Goal: Task Accomplishment & Management: Manage account settings

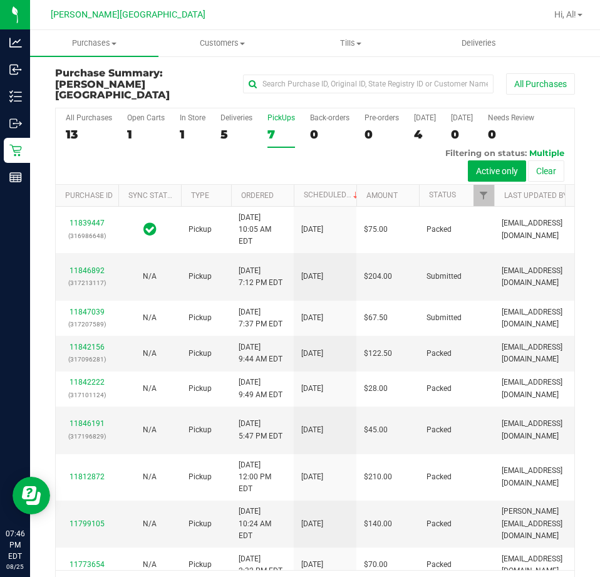
click at [271, 127] on div "7" at bounding box center [281, 134] width 28 height 14
click at [0, 0] on input "PickUps 7" at bounding box center [0, 0] width 0 height 0
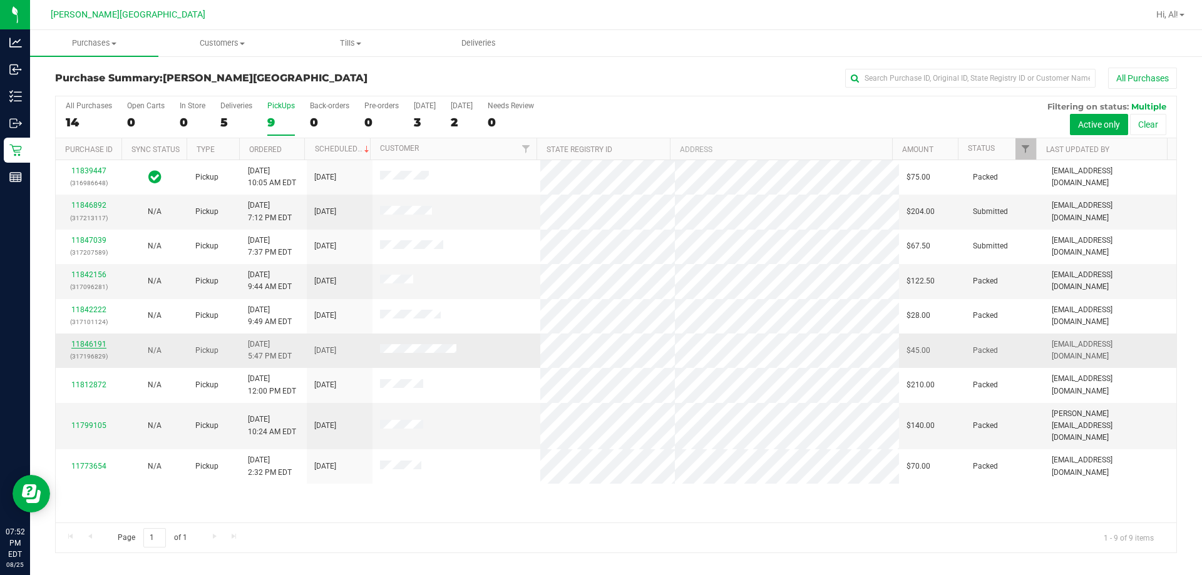
click at [101, 346] on link "11846191" at bounding box center [88, 344] width 35 height 9
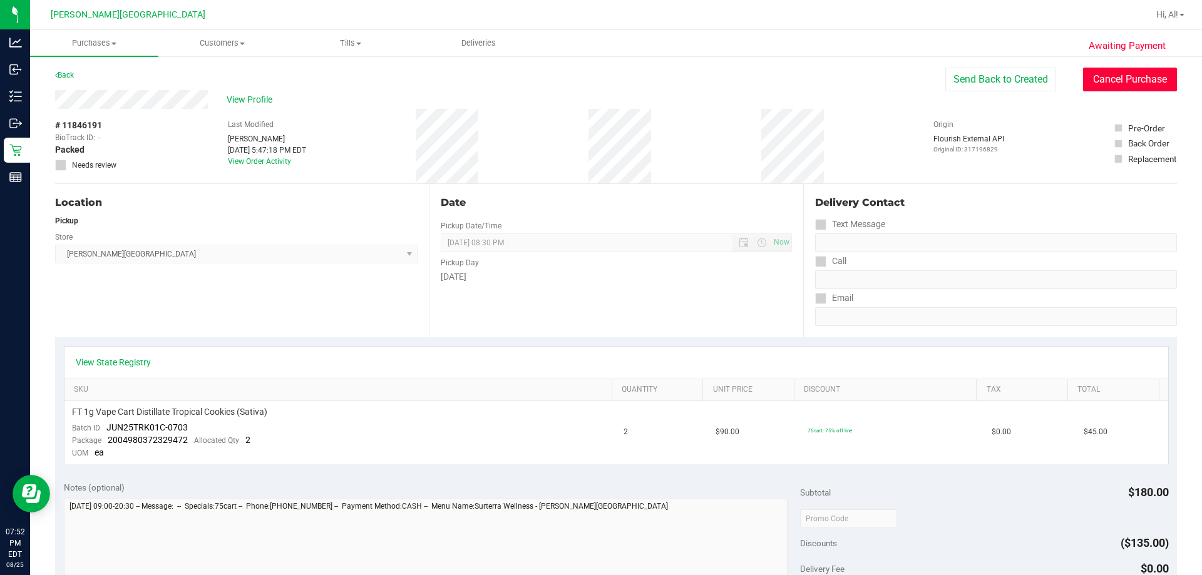
click at [599, 82] on button "Cancel Purchase" at bounding box center [1130, 80] width 94 height 24
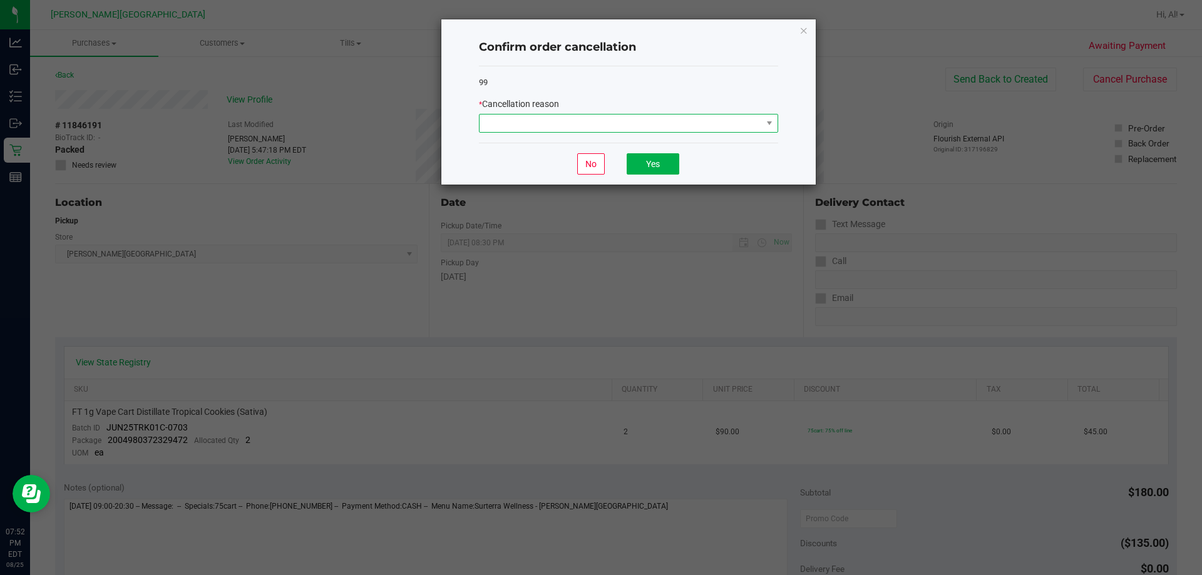
click at [531, 123] on span at bounding box center [621, 124] width 282 height 18
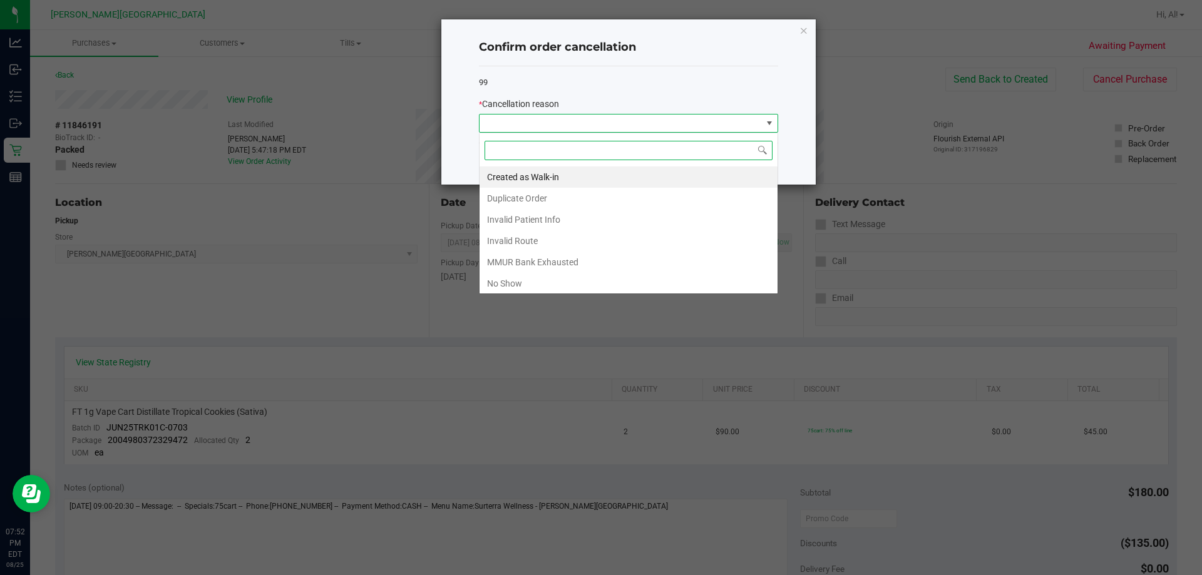
scroll to position [19, 299]
click at [555, 197] on li "Duplicate Order" at bounding box center [629, 198] width 298 height 21
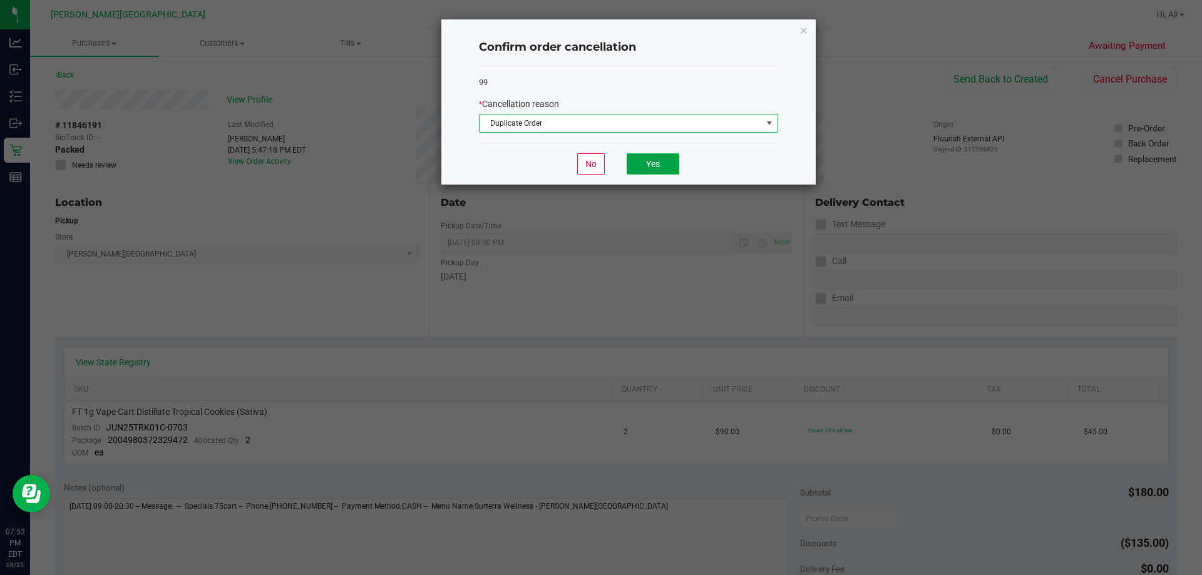
click at [599, 158] on button "Yes" at bounding box center [653, 163] width 53 height 21
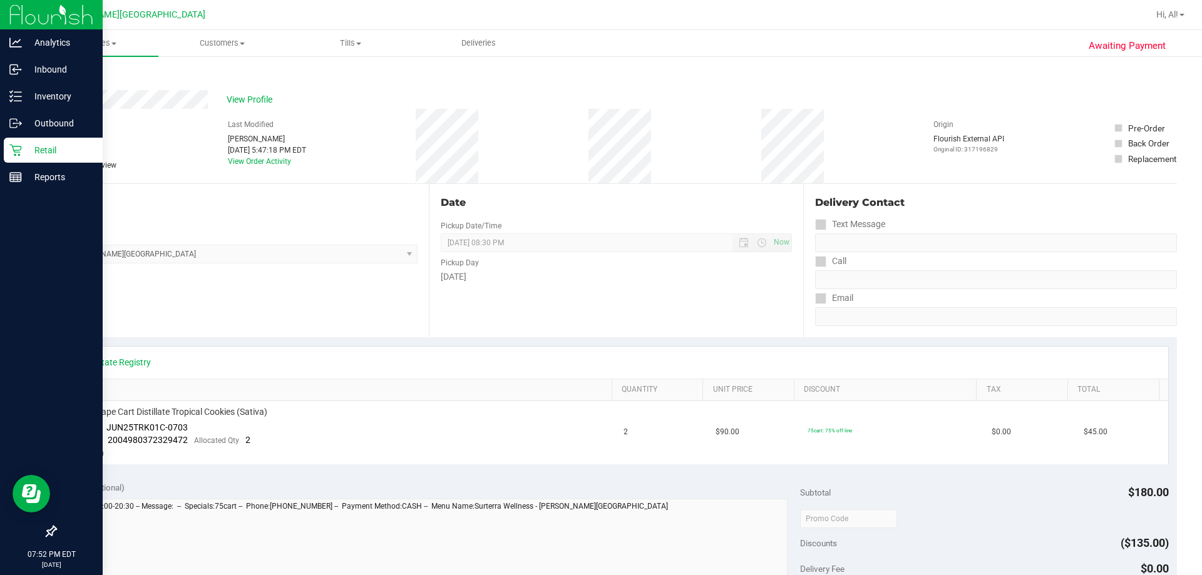
click at [43, 156] on p "Retail" at bounding box center [59, 150] width 75 height 15
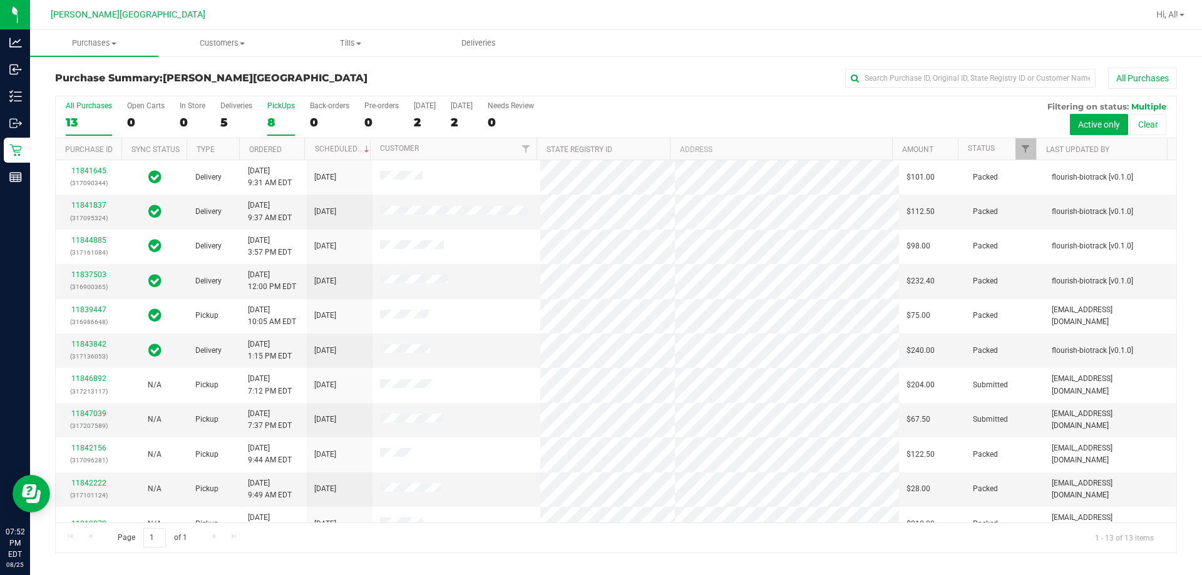
click at [274, 121] on div "8" at bounding box center [281, 122] width 28 height 14
click at [0, 0] on input "PickUps 8" at bounding box center [0, 0] width 0 height 0
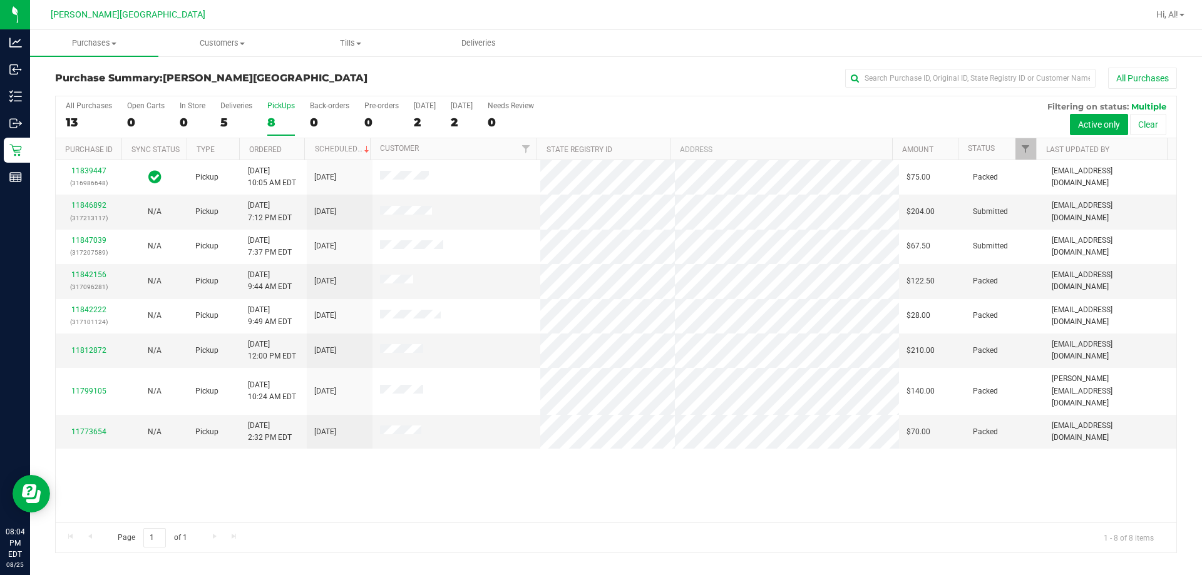
click at [274, 124] on div "8" at bounding box center [281, 122] width 28 height 14
click at [0, 0] on input "PickUps 8" at bounding box center [0, 0] width 0 height 0
click at [96, 273] on link "11842156" at bounding box center [88, 275] width 35 height 9
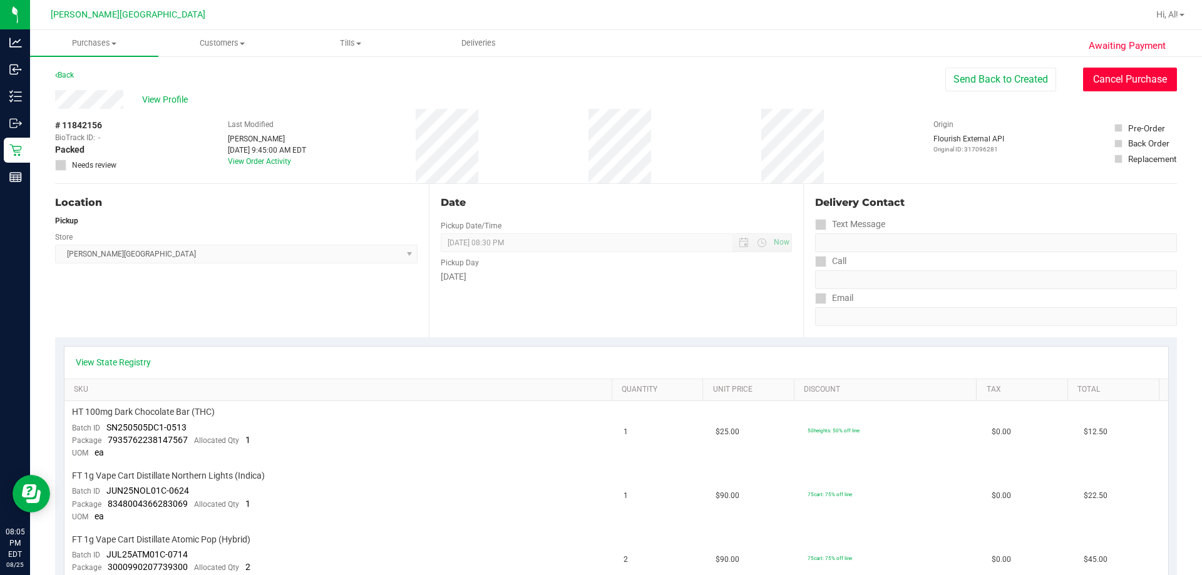
click at [599, 83] on button "Cancel Purchase" at bounding box center [1130, 80] width 94 height 24
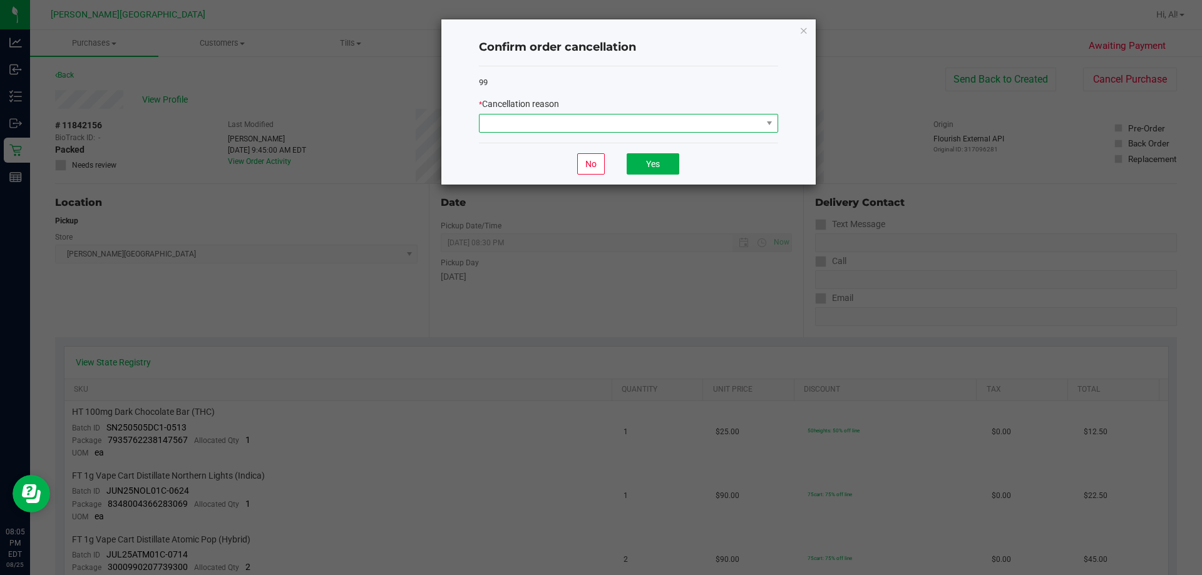
click at [599, 133] on span at bounding box center [628, 123] width 299 height 19
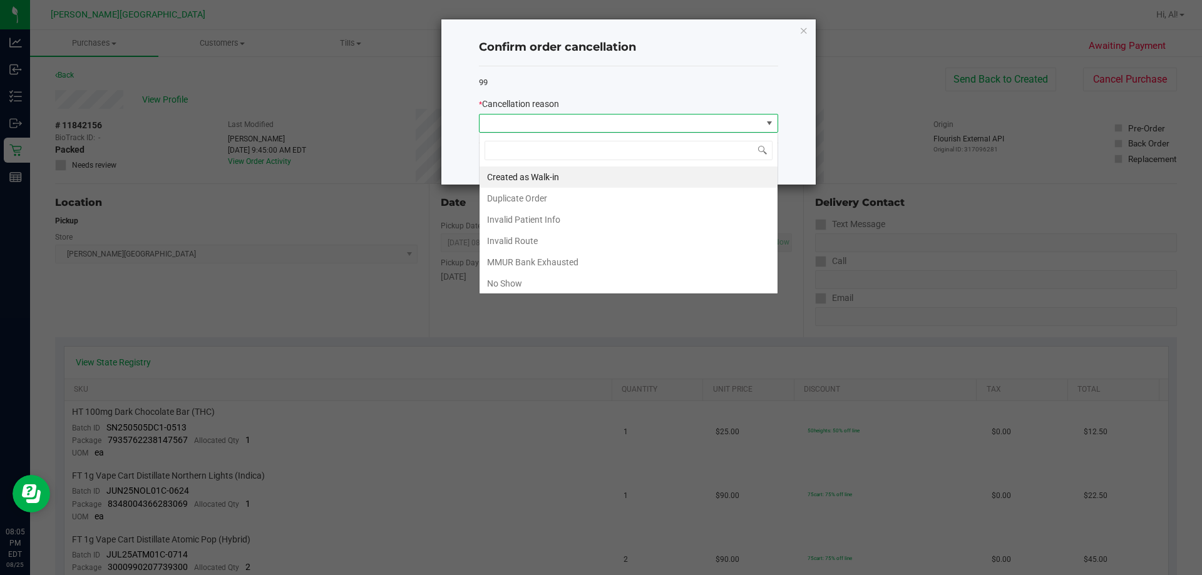
scroll to position [19, 299]
click at [512, 286] on li "No Show" at bounding box center [629, 283] width 298 height 21
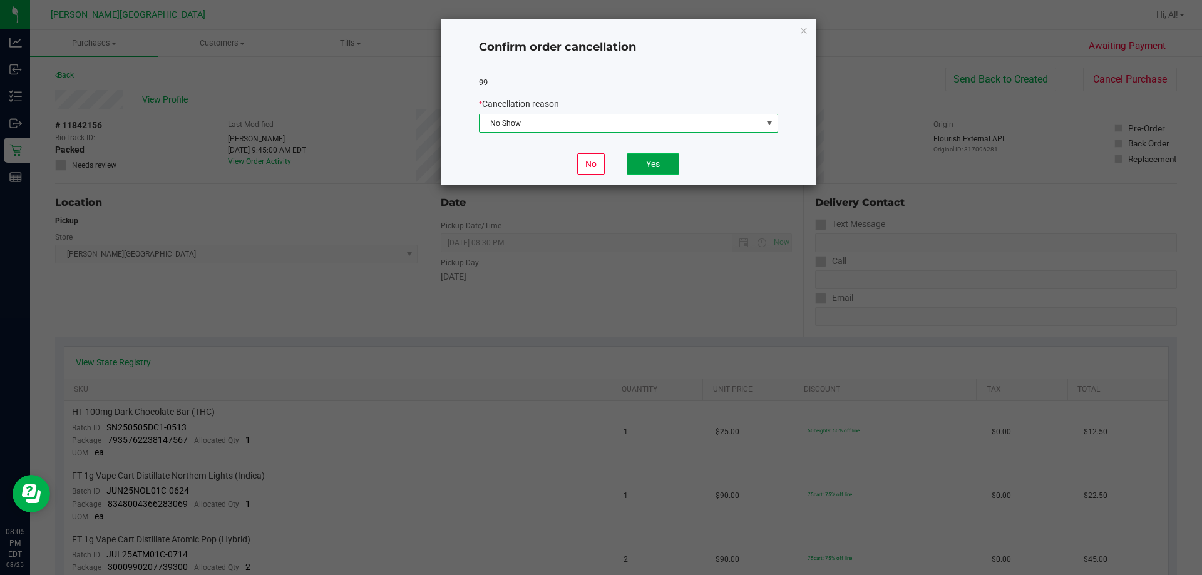
click at [599, 162] on button "Yes" at bounding box center [653, 163] width 53 height 21
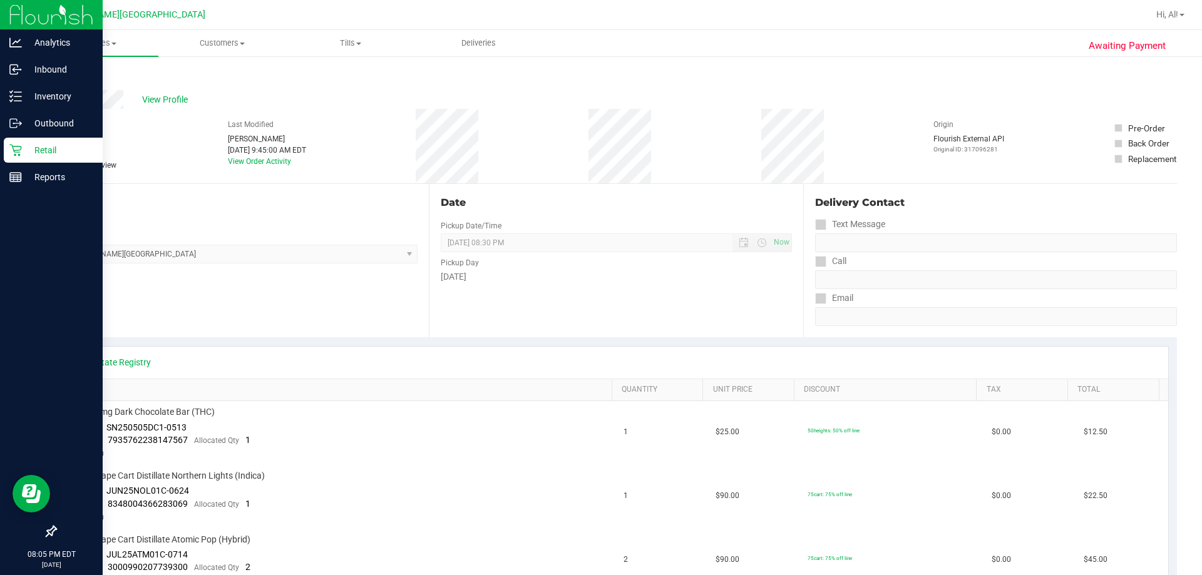
click at [29, 148] on p "Retail" at bounding box center [59, 150] width 75 height 15
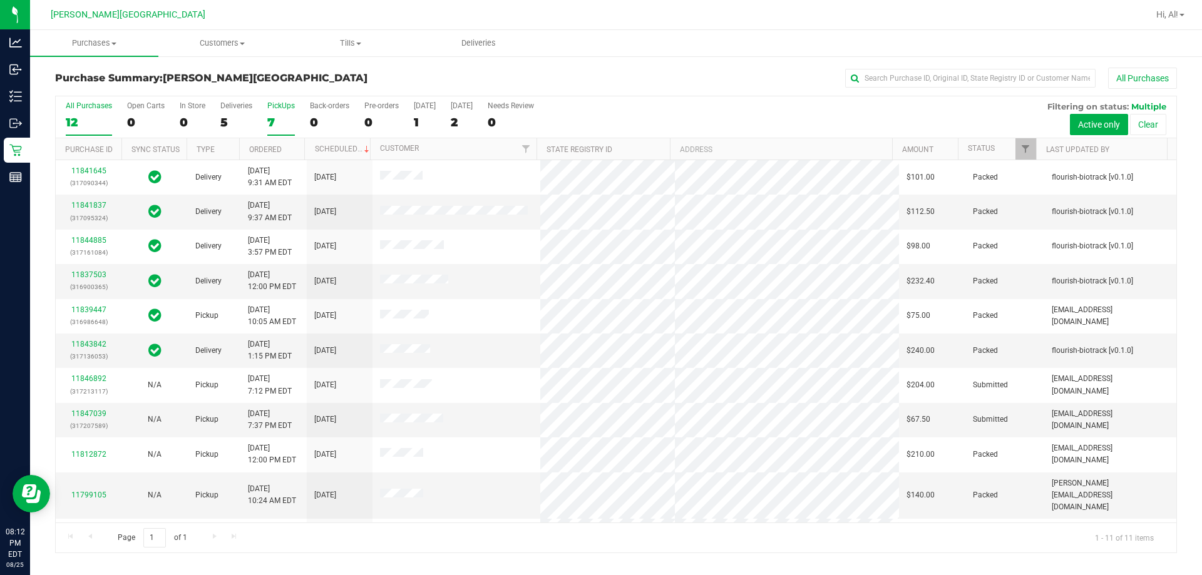
click at [269, 122] on div "7" at bounding box center [281, 122] width 28 height 14
click at [0, 0] on input "PickUps 7" at bounding box center [0, 0] width 0 height 0
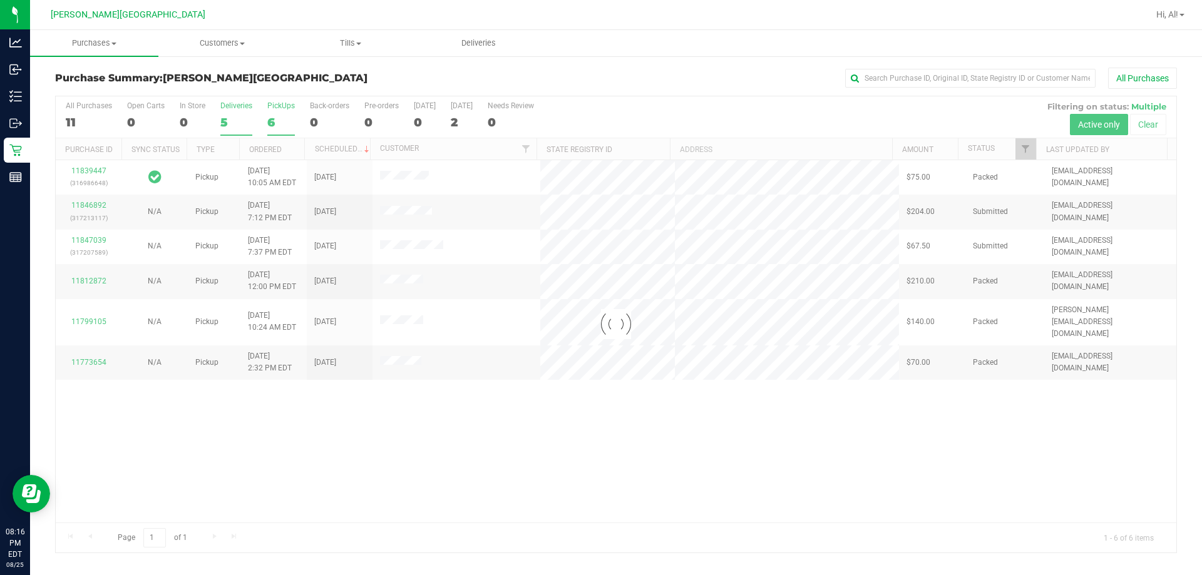
click at [219, 123] on div at bounding box center [616, 324] width 1121 height 456
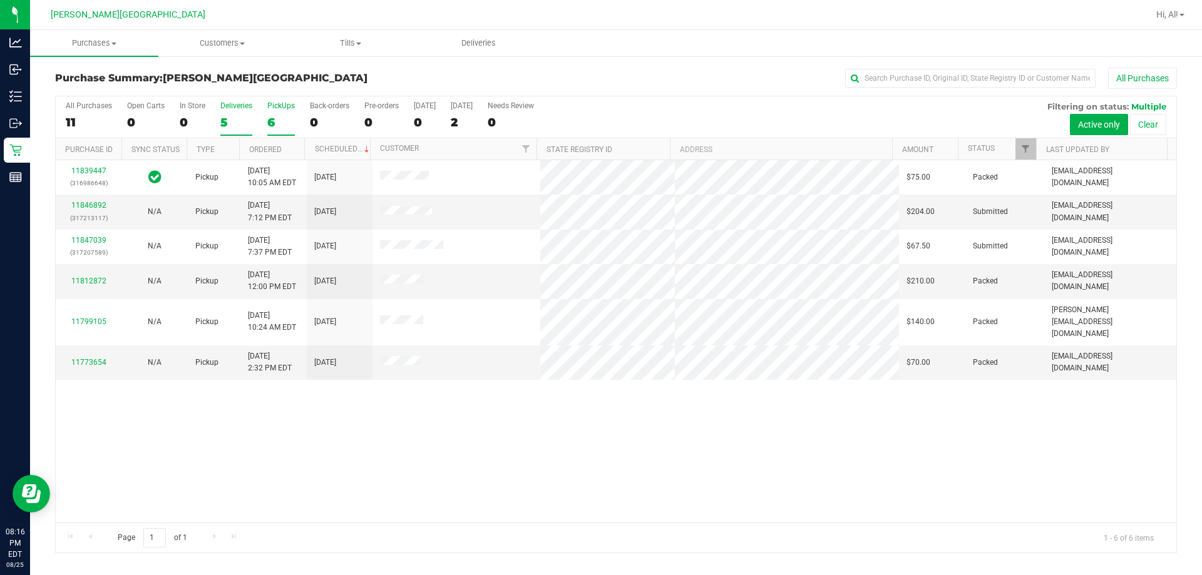
click at [220, 120] on div "5" at bounding box center [236, 122] width 32 height 14
click at [0, 0] on input "Deliveries 5" at bounding box center [0, 0] width 0 height 0
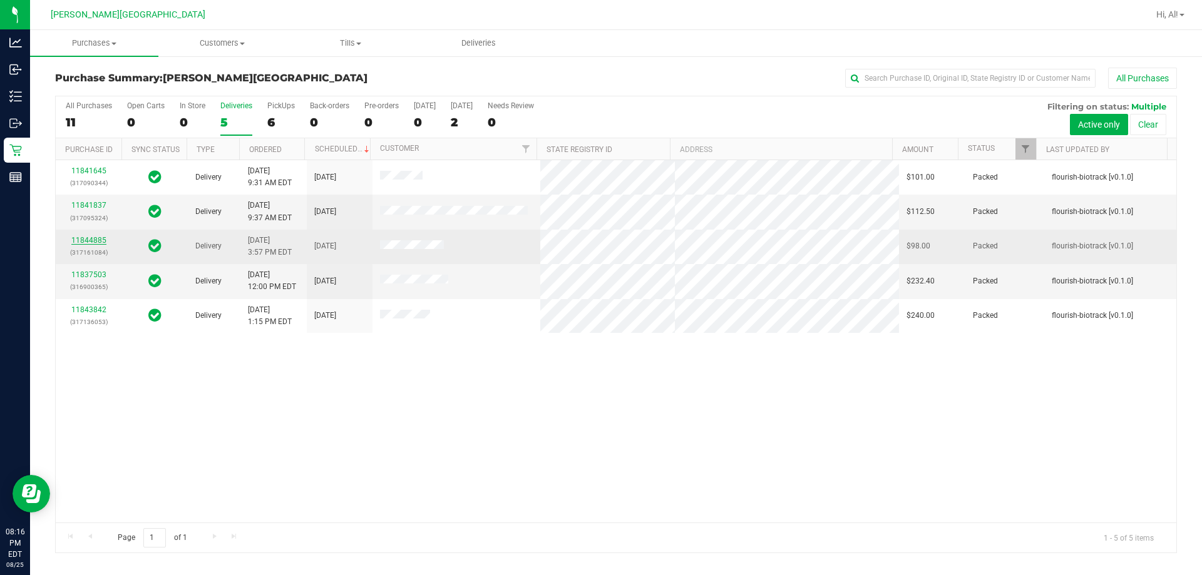
click at [92, 244] on link "11844885" at bounding box center [88, 240] width 35 height 9
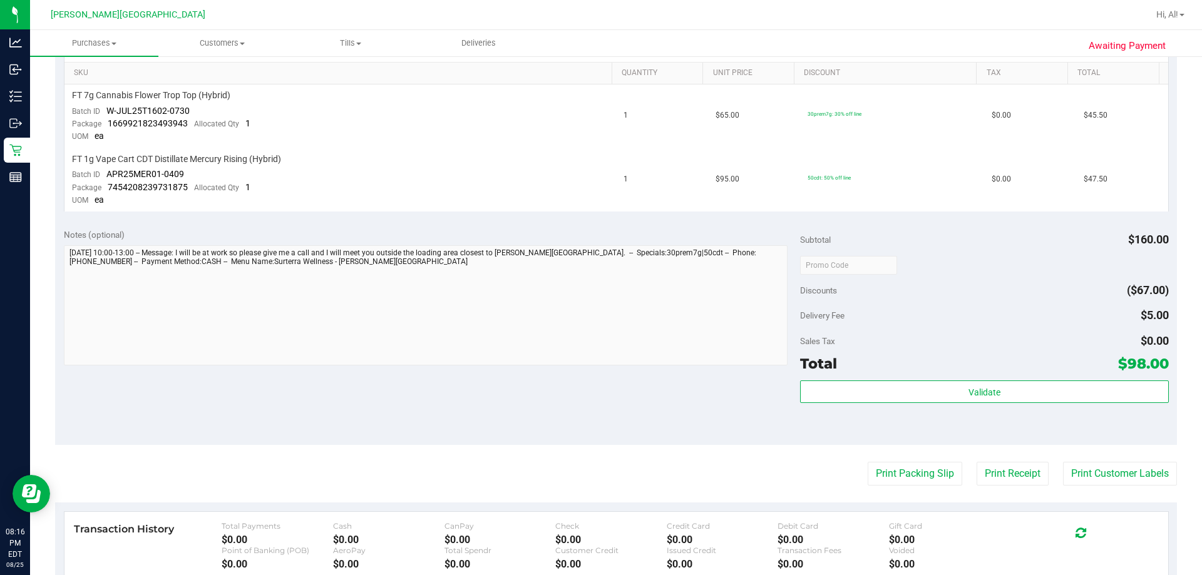
scroll to position [438, 0]
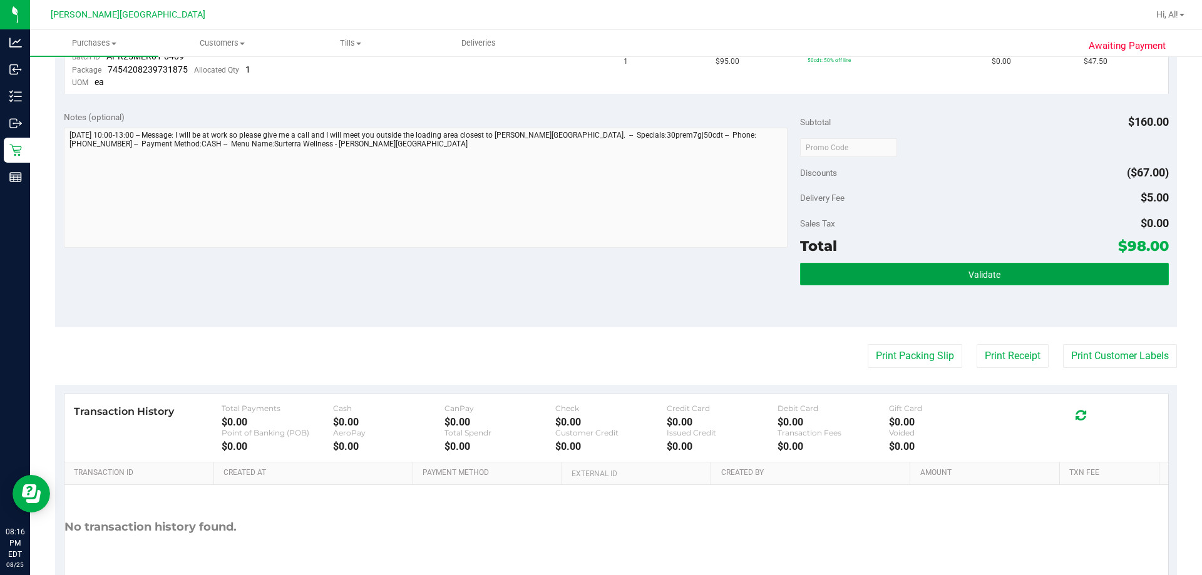
click at [599, 277] on span "Validate" at bounding box center [985, 275] width 32 height 10
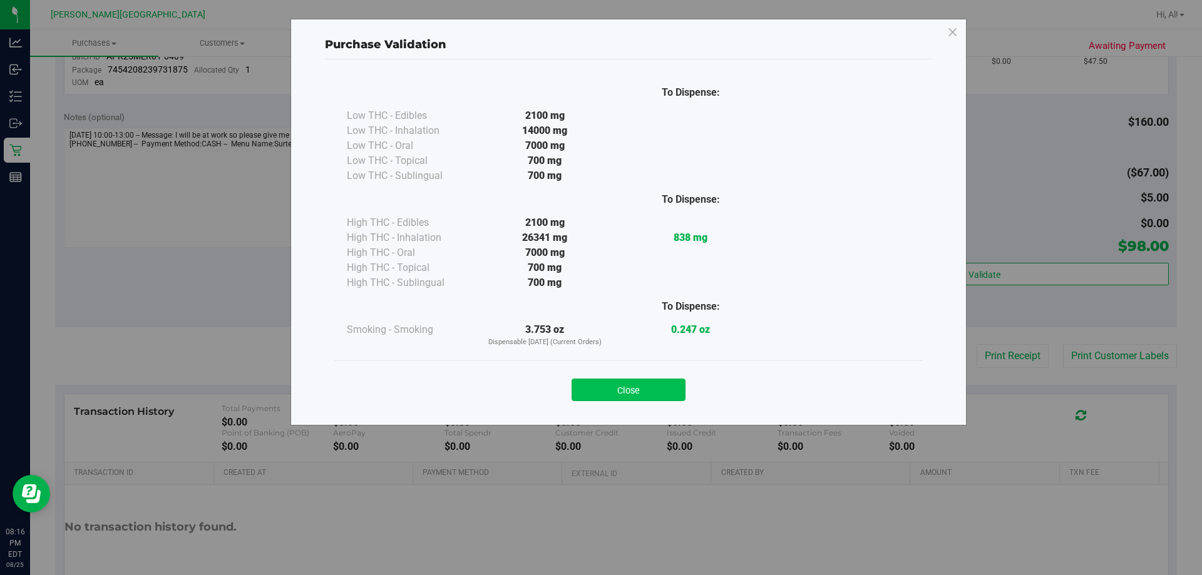
click at [599, 382] on button "Close" at bounding box center [629, 390] width 114 height 23
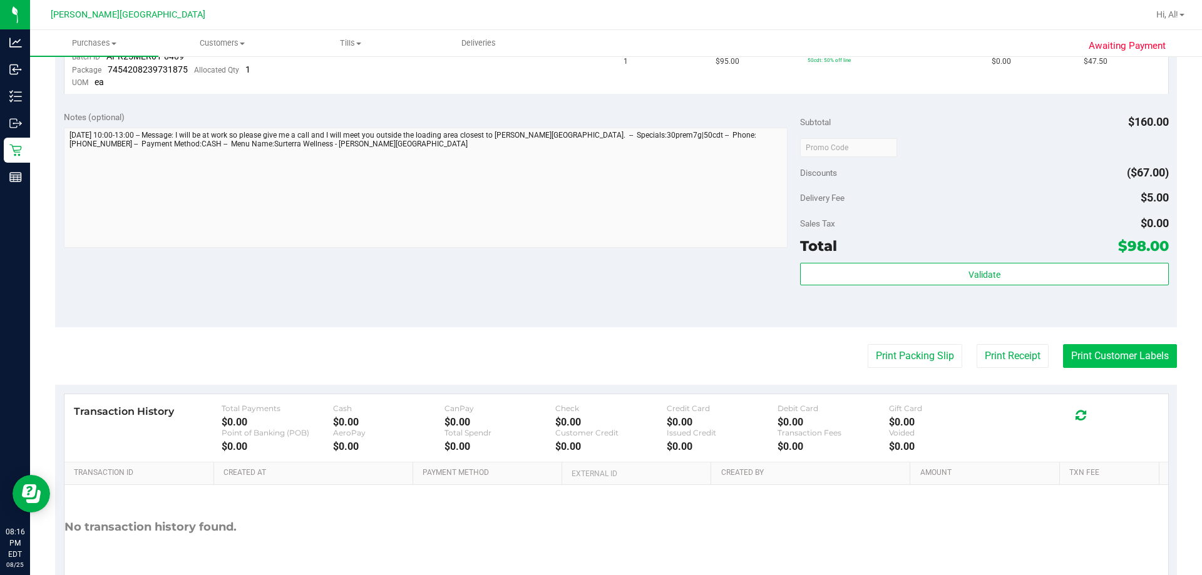
click at [599, 353] on button "Print Customer Labels" at bounding box center [1120, 356] width 114 height 24
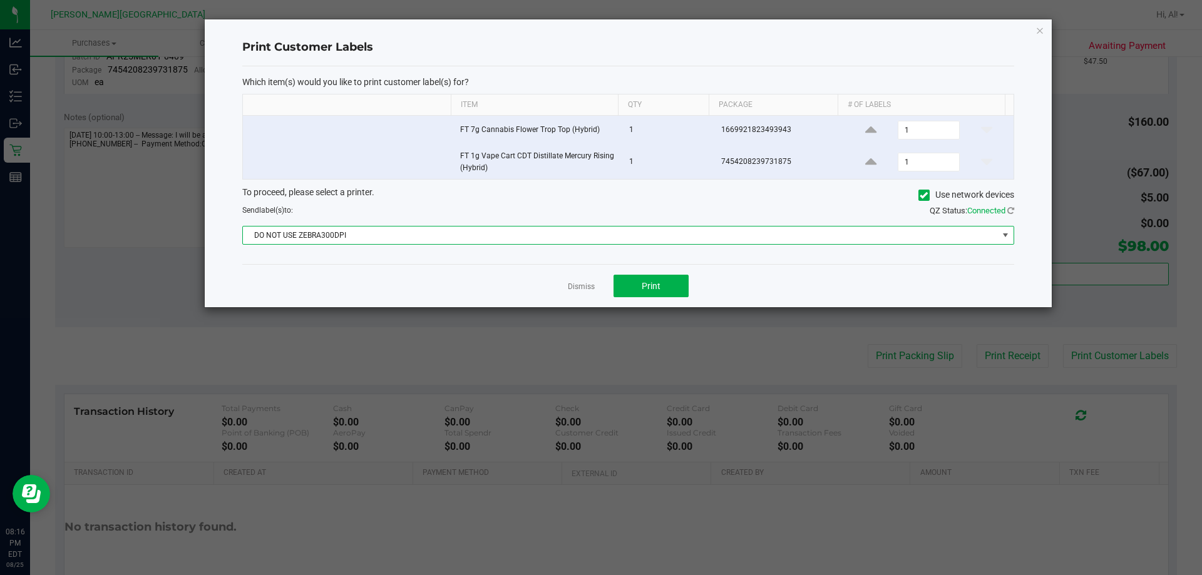
click at [570, 231] on span "DO NOT USE ZEBRA300DPI" at bounding box center [620, 236] width 755 height 18
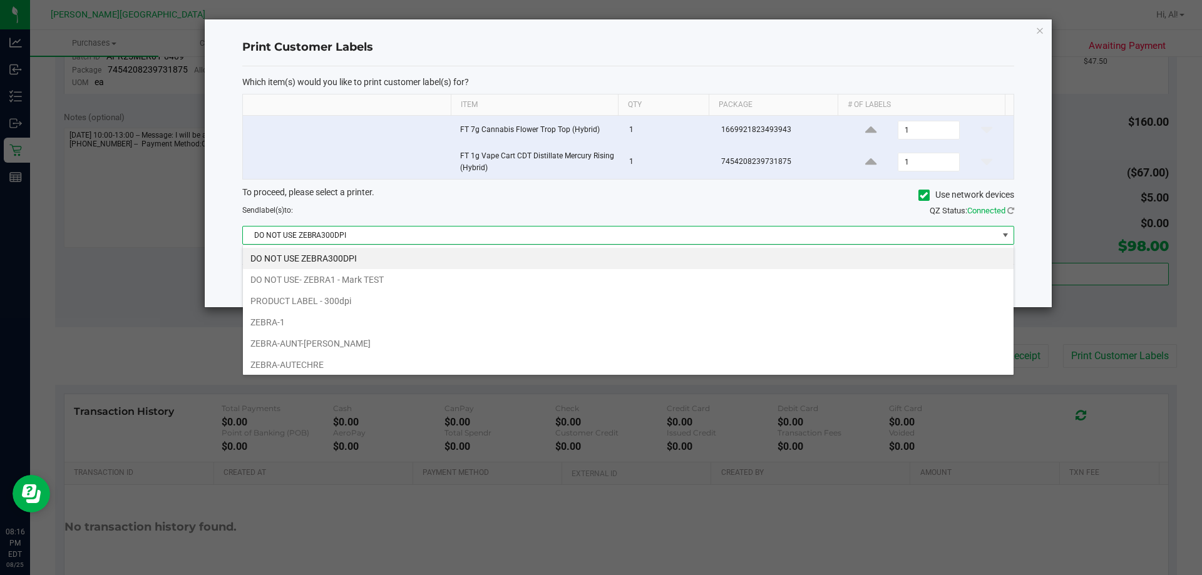
scroll to position [19, 771]
click at [313, 342] on li "ZEBRA-AUNT-[PERSON_NAME]" at bounding box center [628, 343] width 771 height 21
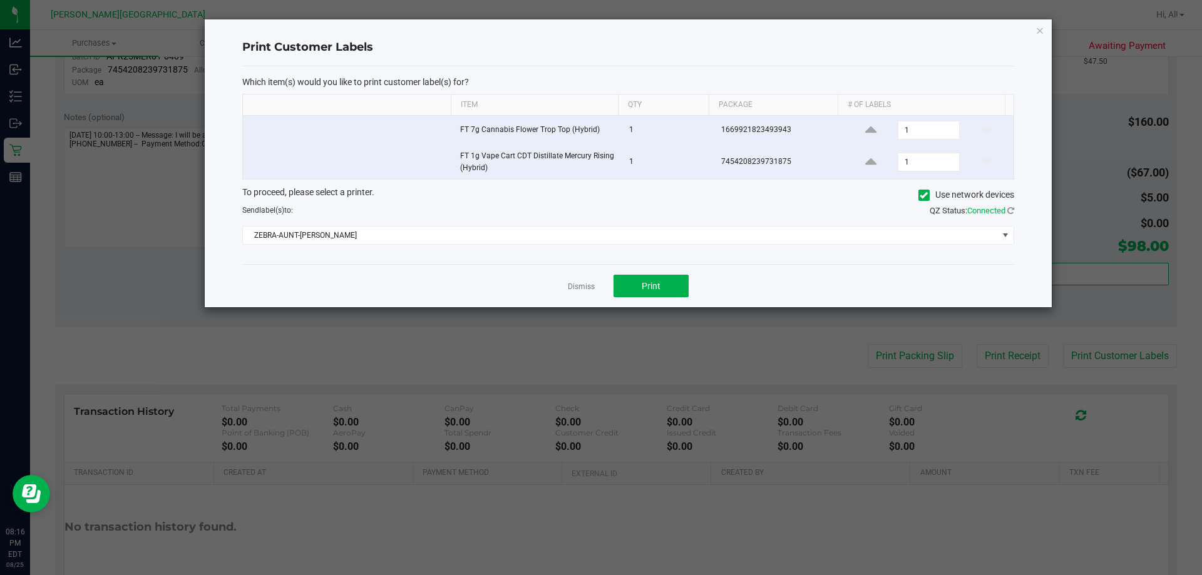
click at [599, 281] on div "Dismiss Print" at bounding box center [628, 285] width 772 height 43
click at [599, 285] on button "Print" at bounding box center [651, 286] width 75 height 23
click at [599, 33] on icon "button" at bounding box center [1040, 30] width 9 height 15
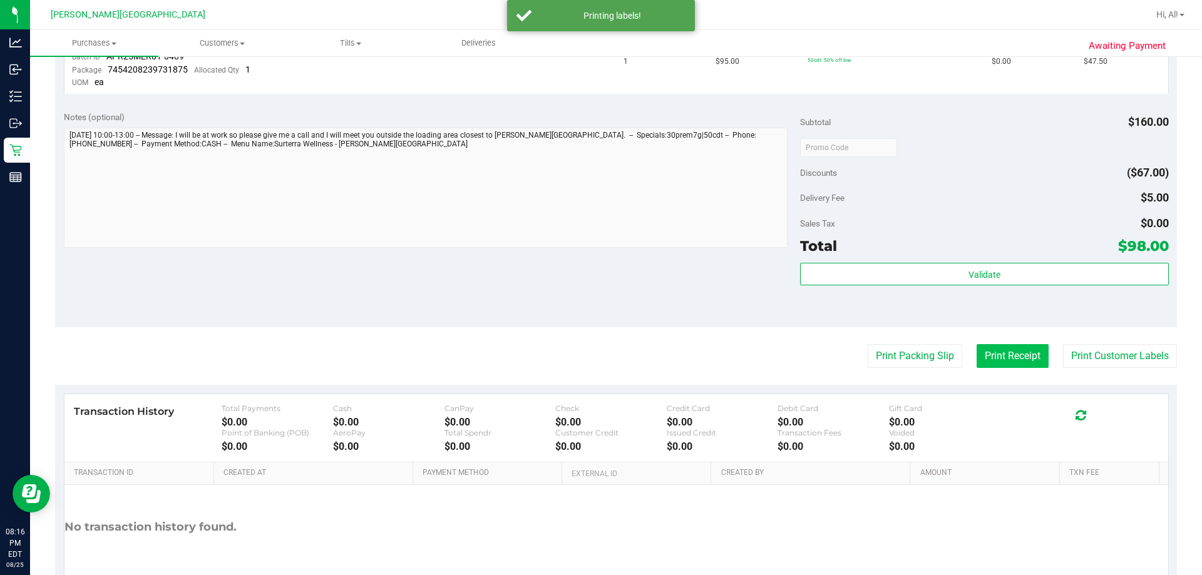
click at [599, 356] on button "Print Receipt" at bounding box center [1013, 356] width 72 height 24
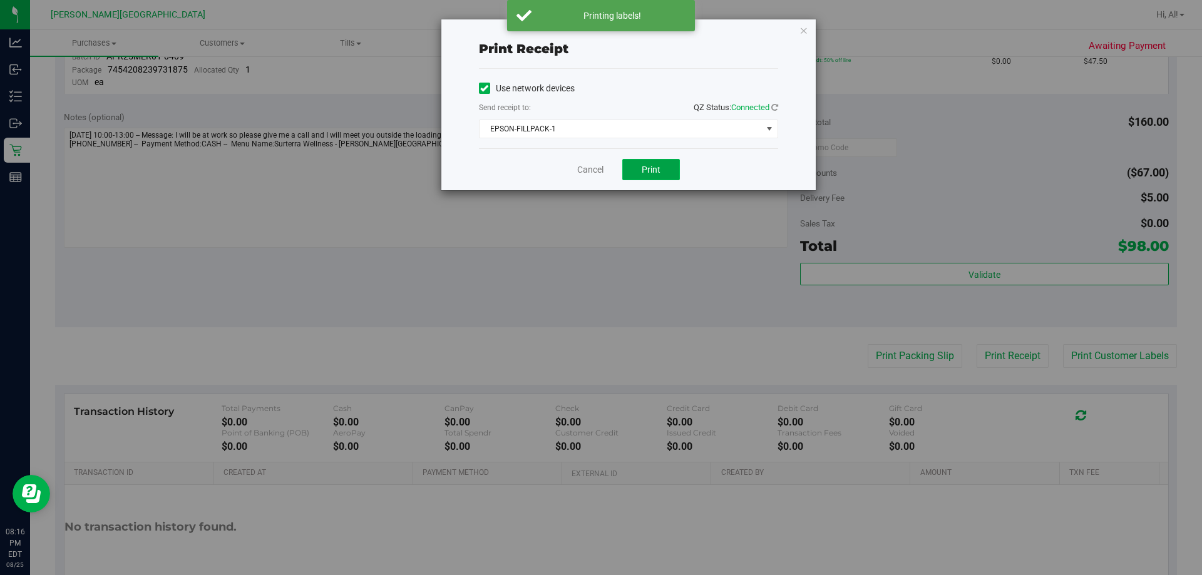
click at [599, 175] on button "Print" at bounding box center [651, 169] width 58 height 21
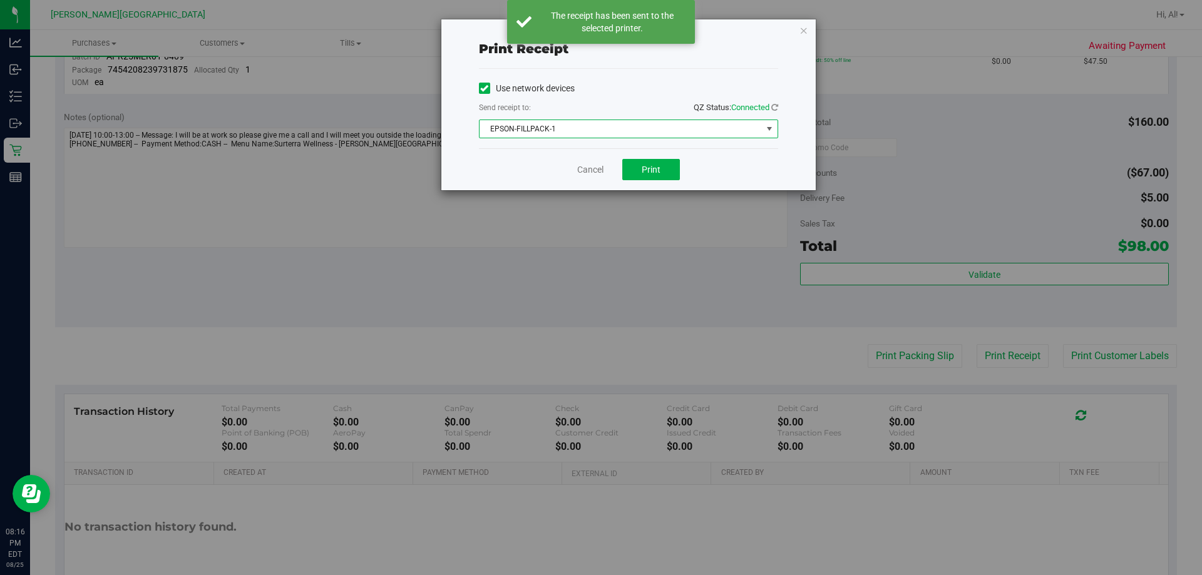
click at [599, 127] on span "EPSON-FILLPACK-1" at bounding box center [621, 129] width 282 height 18
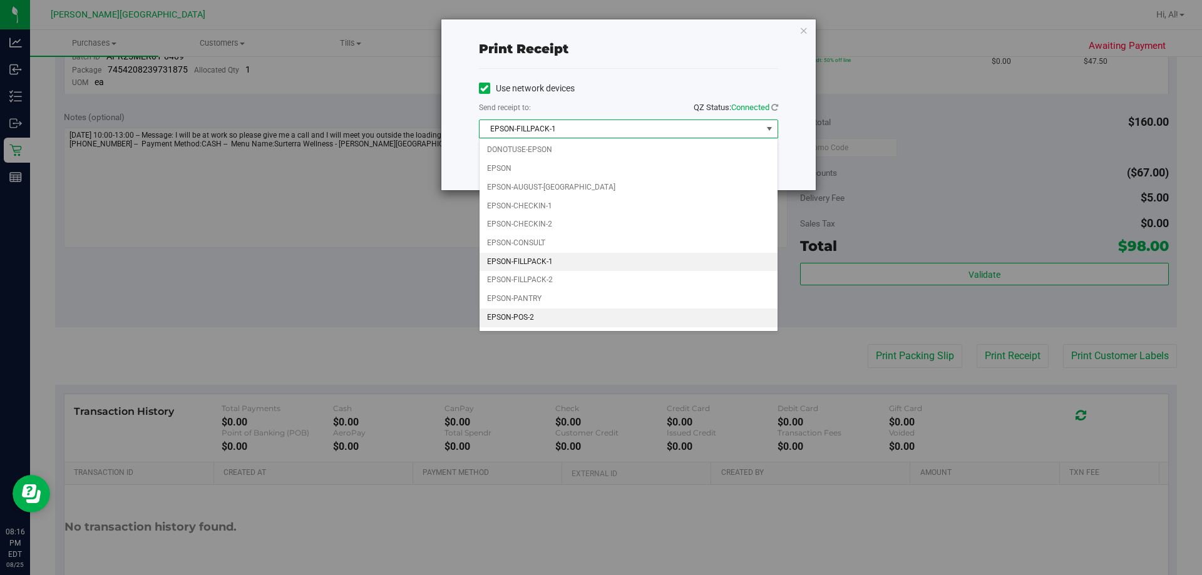
click at [537, 312] on li "EPSON-POS-2" at bounding box center [629, 318] width 298 height 19
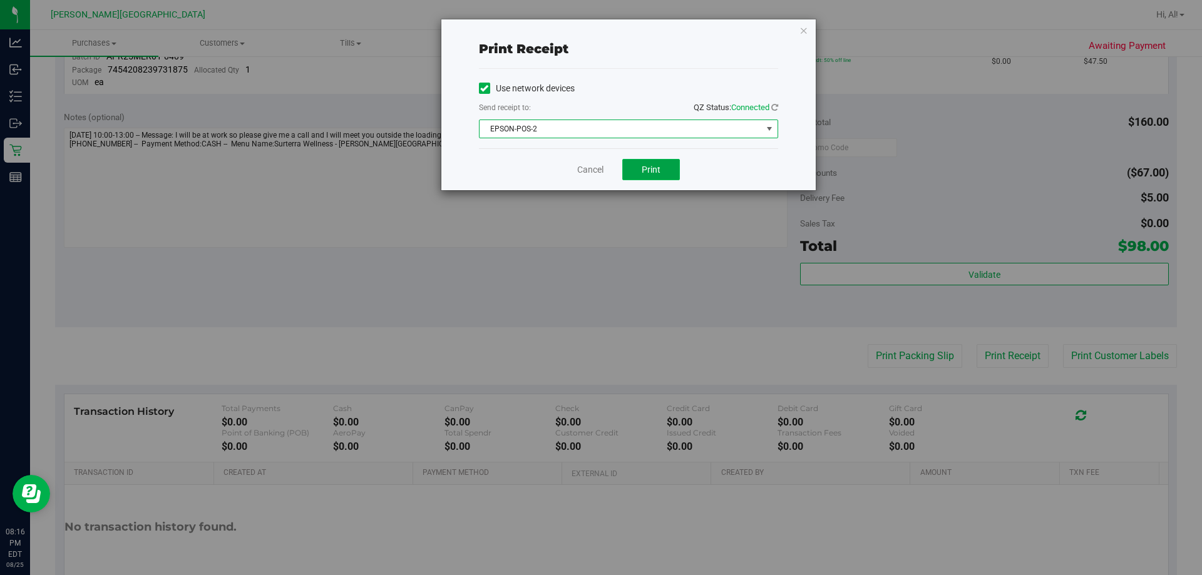
click at [599, 165] on button "Print" at bounding box center [651, 169] width 58 height 21
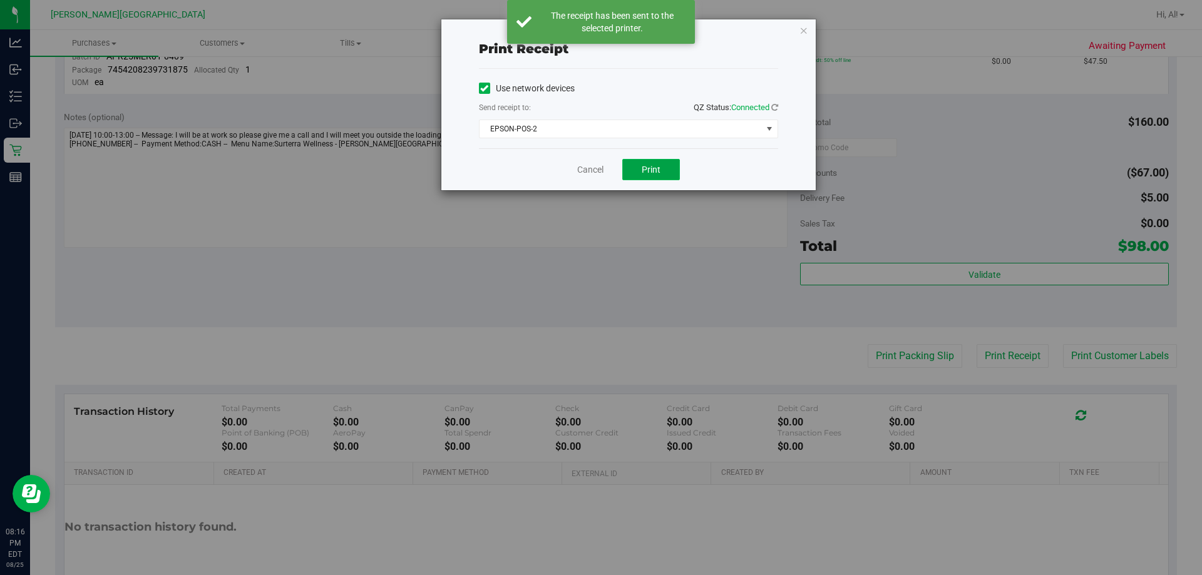
click at [599, 165] on button "Print" at bounding box center [651, 169] width 58 height 21
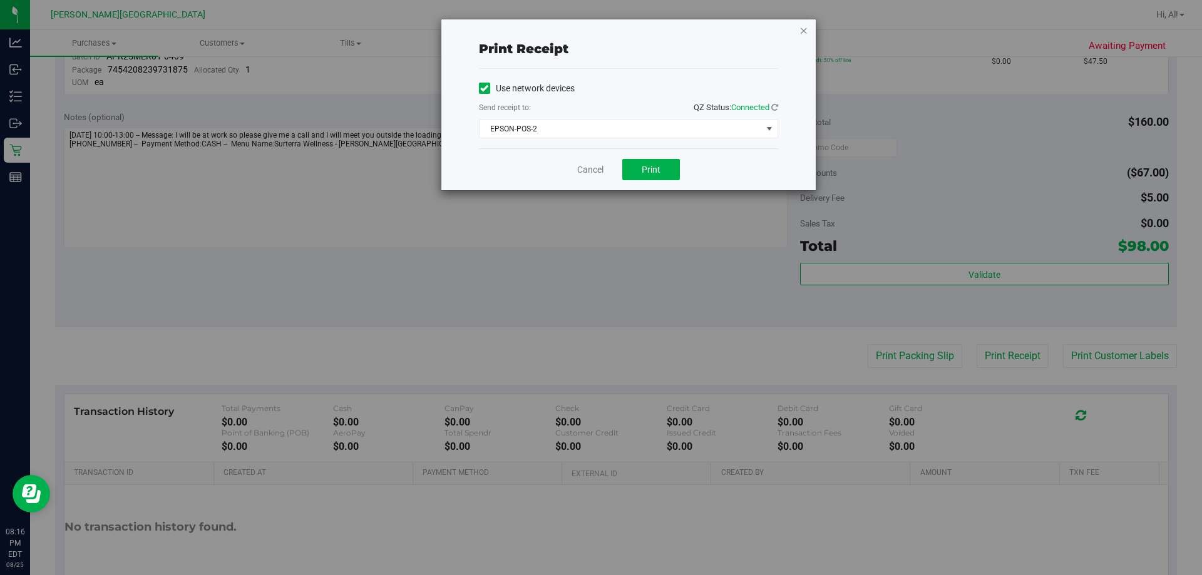
click at [599, 31] on icon "button" at bounding box center [804, 30] width 9 height 15
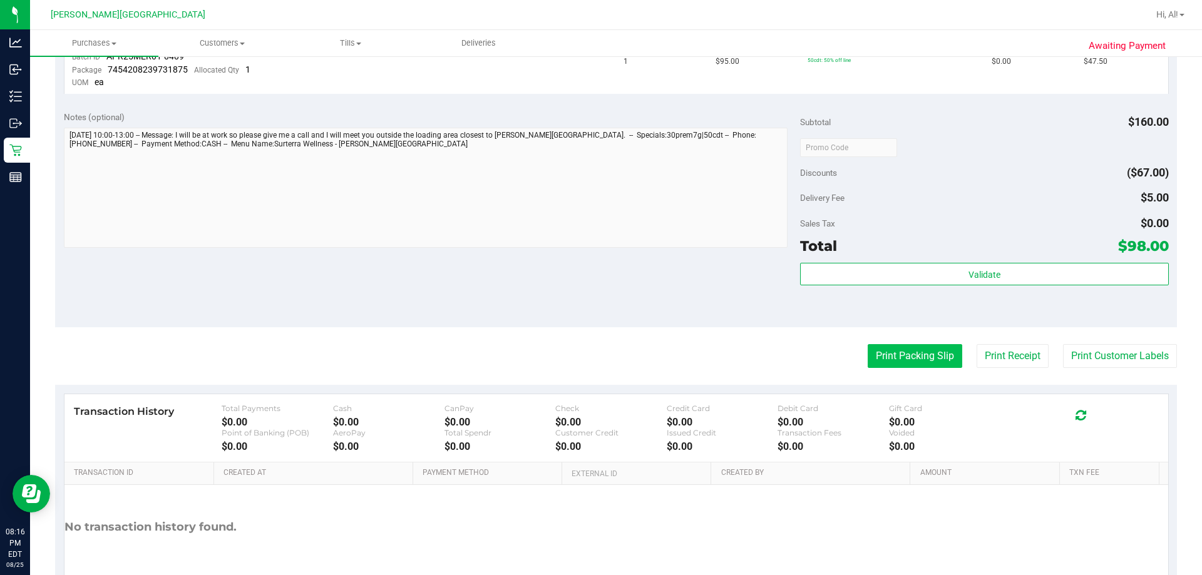
click at [599, 361] on button "Print Packing Slip" at bounding box center [915, 356] width 95 height 24
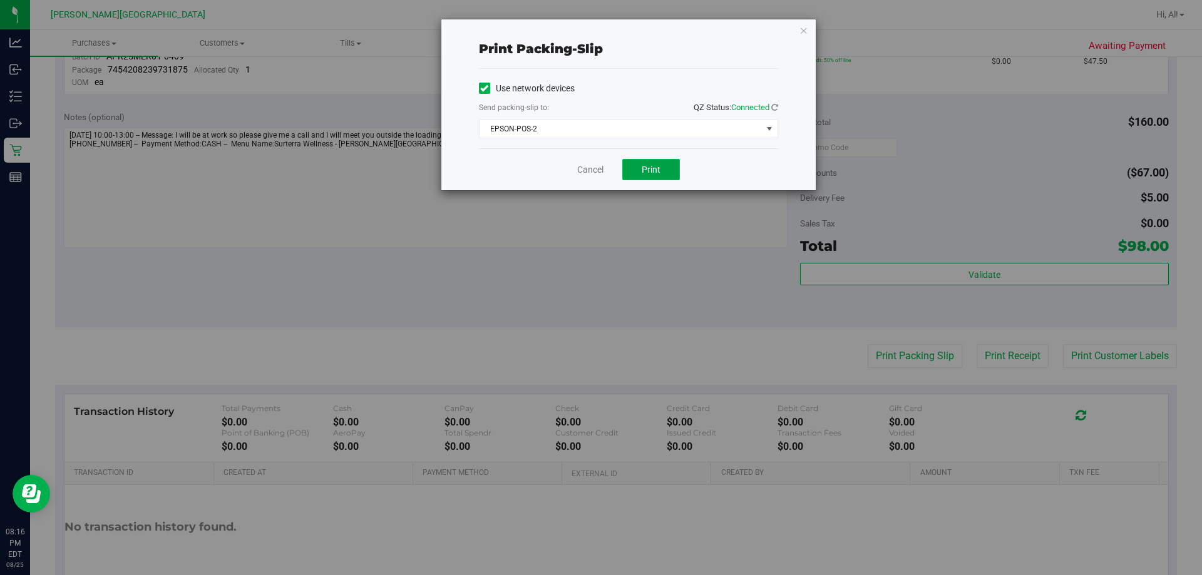
click at [599, 172] on span "Print" at bounding box center [651, 170] width 19 height 10
click at [599, 31] on icon "button" at bounding box center [804, 30] width 9 height 15
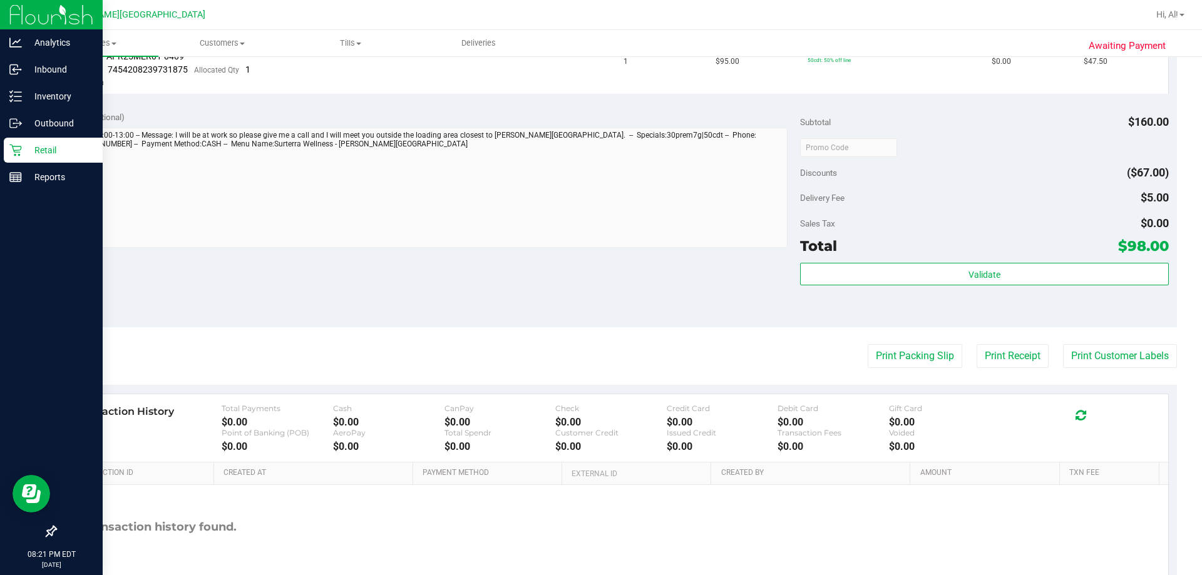
click at [21, 150] on icon at bounding box center [15, 150] width 13 height 13
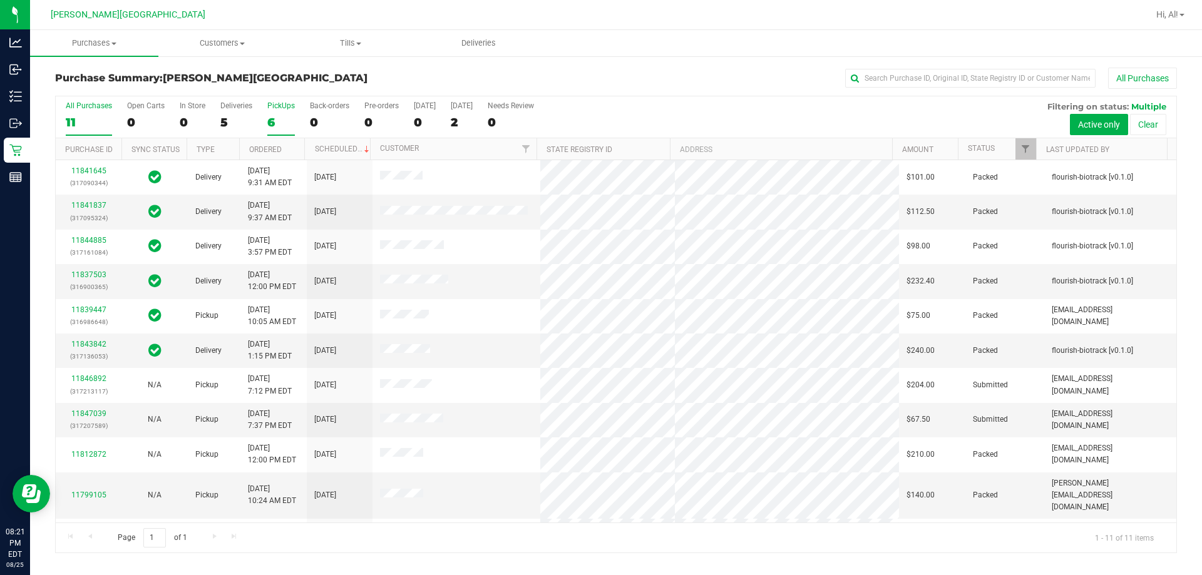
click at [271, 120] on div "6" at bounding box center [281, 122] width 28 height 14
click at [0, 0] on input "PickUps 6" at bounding box center [0, 0] width 0 height 0
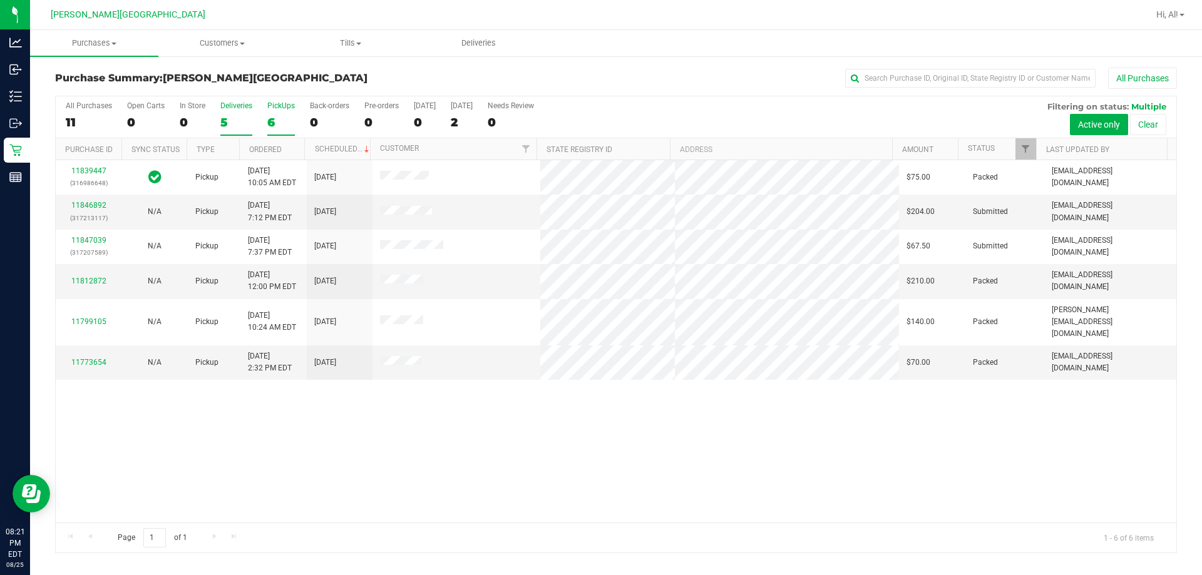
click at [222, 123] on div "5" at bounding box center [236, 122] width 32 height 14
click at [0, 0] on input "Deliveries 5" at bounding box center [0, 0] width 0 height 0
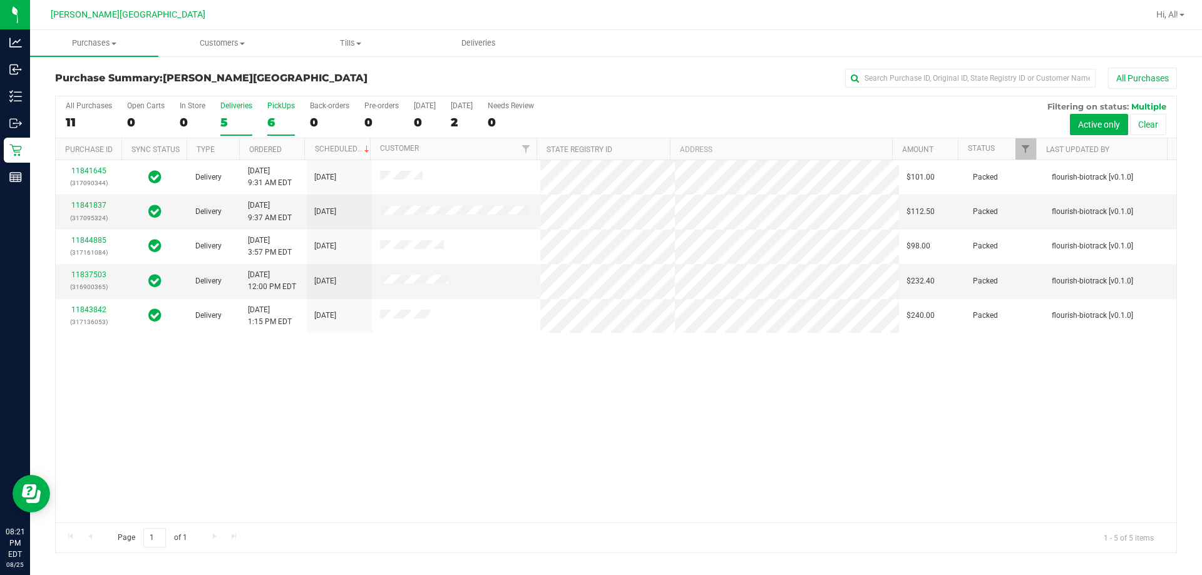
click at [271, 122] on div "6" at bounding box center [281, 122] width 28 height 14
click at [0, 0] on input "PickUps 6" at bounding box center [0, 0] width 0 height 0
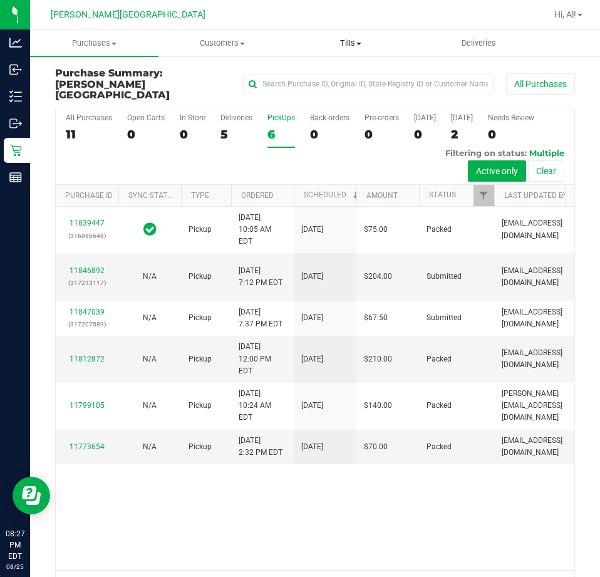
click at [353, 38] on span "Tills" at bounding box center [350, 43] width 127 height 11
click at [343, 78] on span "Manage tills" at bounding box center [329, 75] width 85 height 11
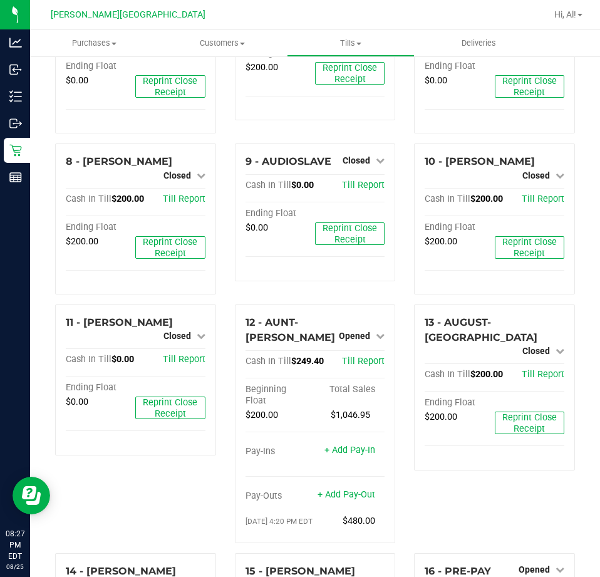
scroll to position [438, 0]
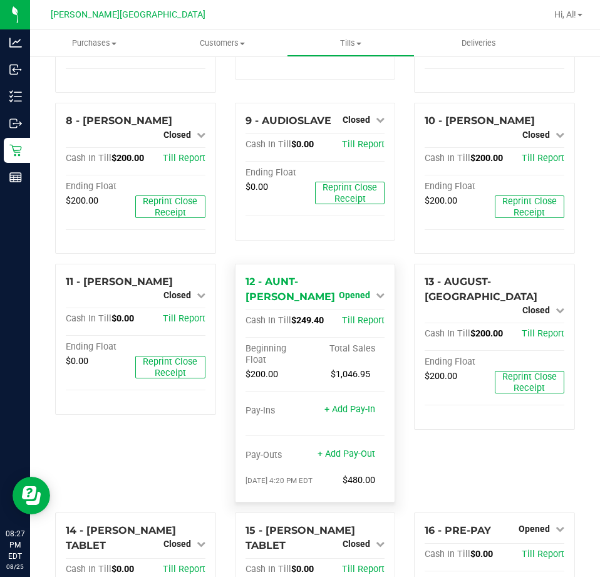
click at [352, 290] on span "Opened" at bounding box center [354, 295] width 31 height 10
click at [354, 316] on link "Close Till" at bounding box center [356, 321] width 34 height 10
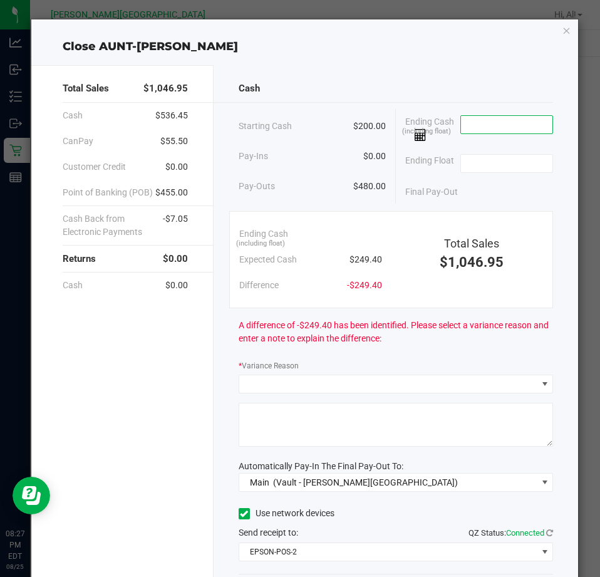
click at [513, 125] on input at bounding box center [507, 125] width 92 height 18
type input "3"
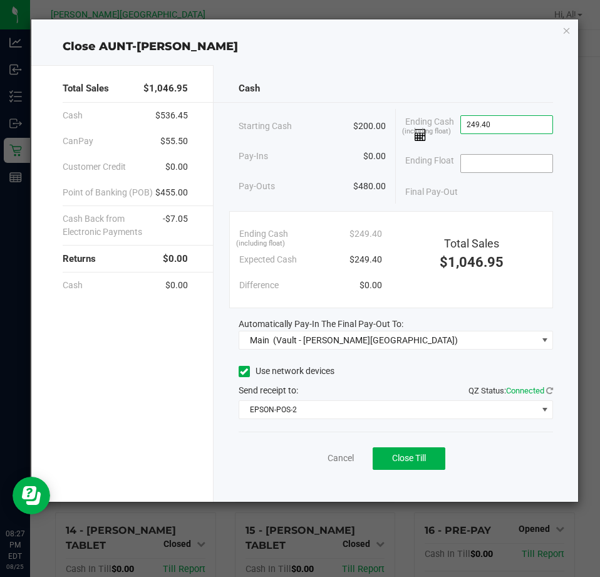
type input "$249.40"
click at [482, 170] on input at bounding box center [507, 164] width 92 height 18
type input "$200.00"
click at [490, 190] on div "Final Pay-Out $49.40" at bounding box center [479, 192] width 148 height 26
click at [425, 464] on button "Close Till" at bounding box center [409, 458] width 73 height 23
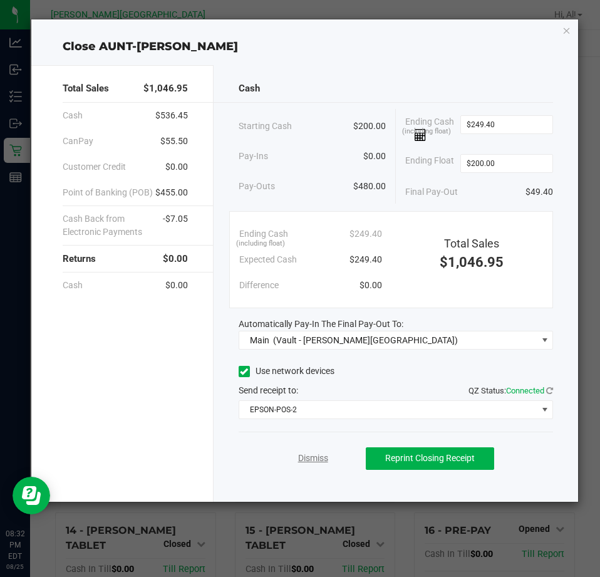
click at [299, 458] on link "Dismiss" at bounding box center [313, 457] width 30 height 13
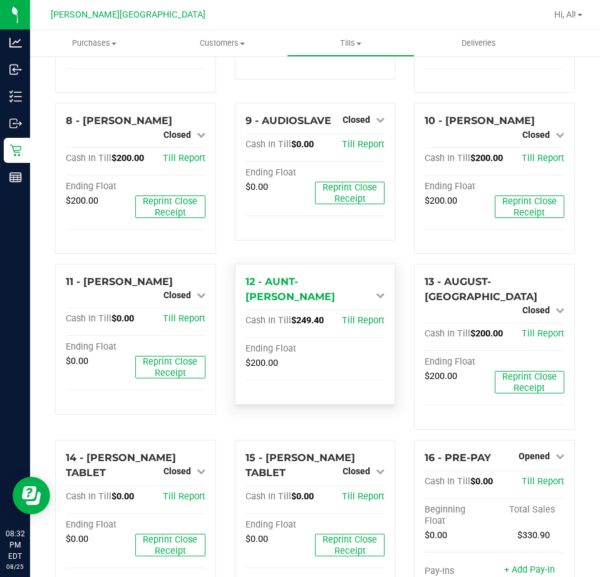
scroll to position [0, 0]
